Goal: Navigation & Orientation: Find specific page/section

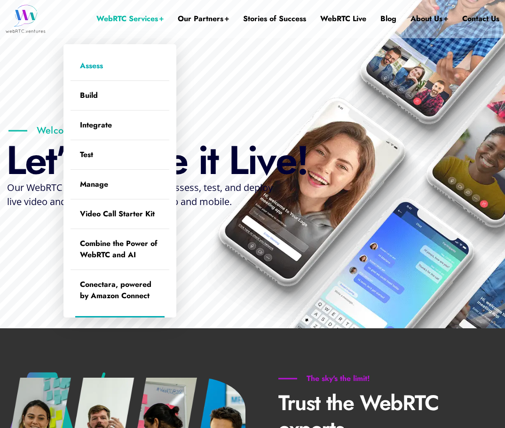
click at [111, 72] on link "Assess" at bounding box center [120, 65] width 99 height 29
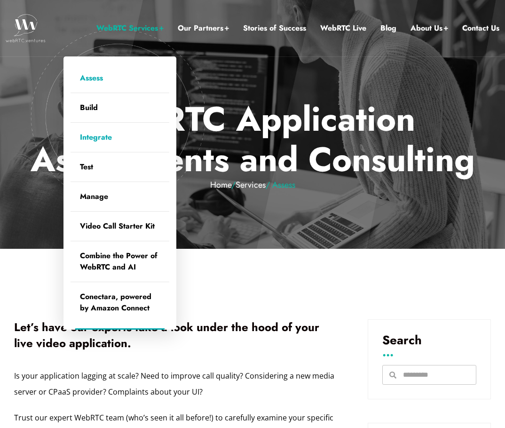
click at [116, 128] on link "Integrate" at bounding box center [120, 137] width 99 height 29
